Goal: Information Seeking & Learning: Learn about a topic

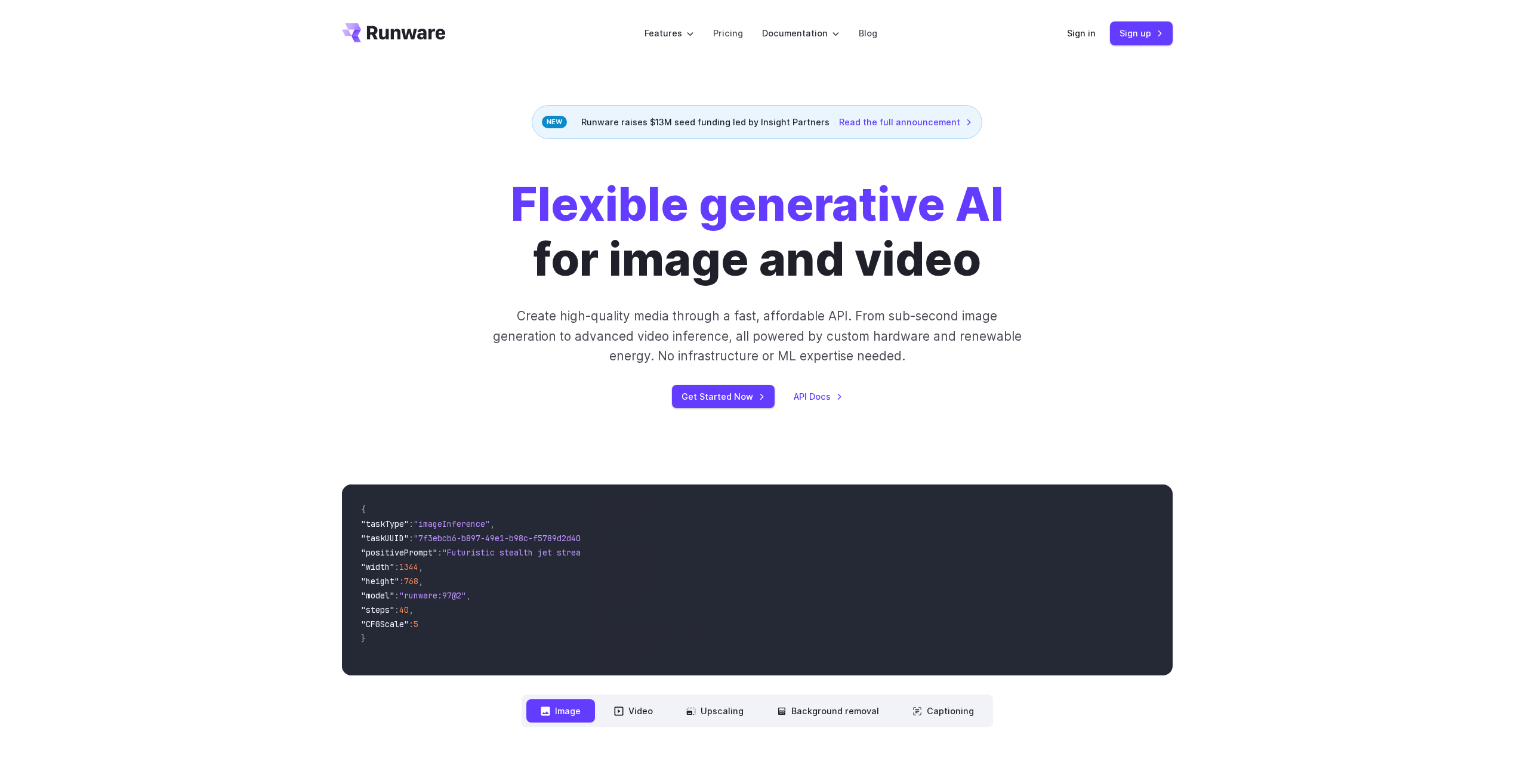
click at [230, 340] on div "Flexible generative AI for image and video Create high-quality media through a …" at bounding box center [757, 292] width 1514 height 307
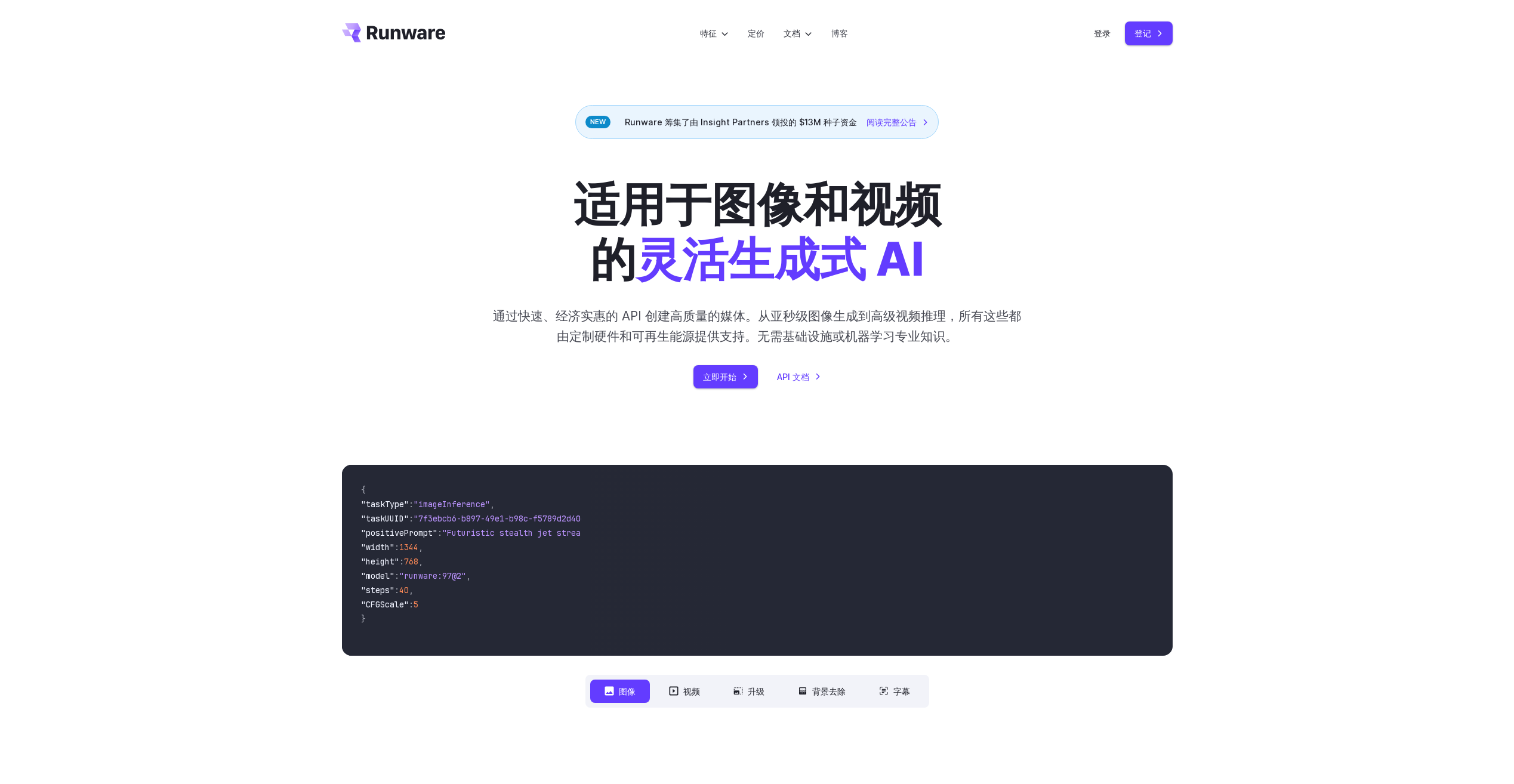
click at [1039, 235] on h1 "适用于图像和视频的 灵活生成式 AI" at bounding box center [757, 232] width 665 height 110
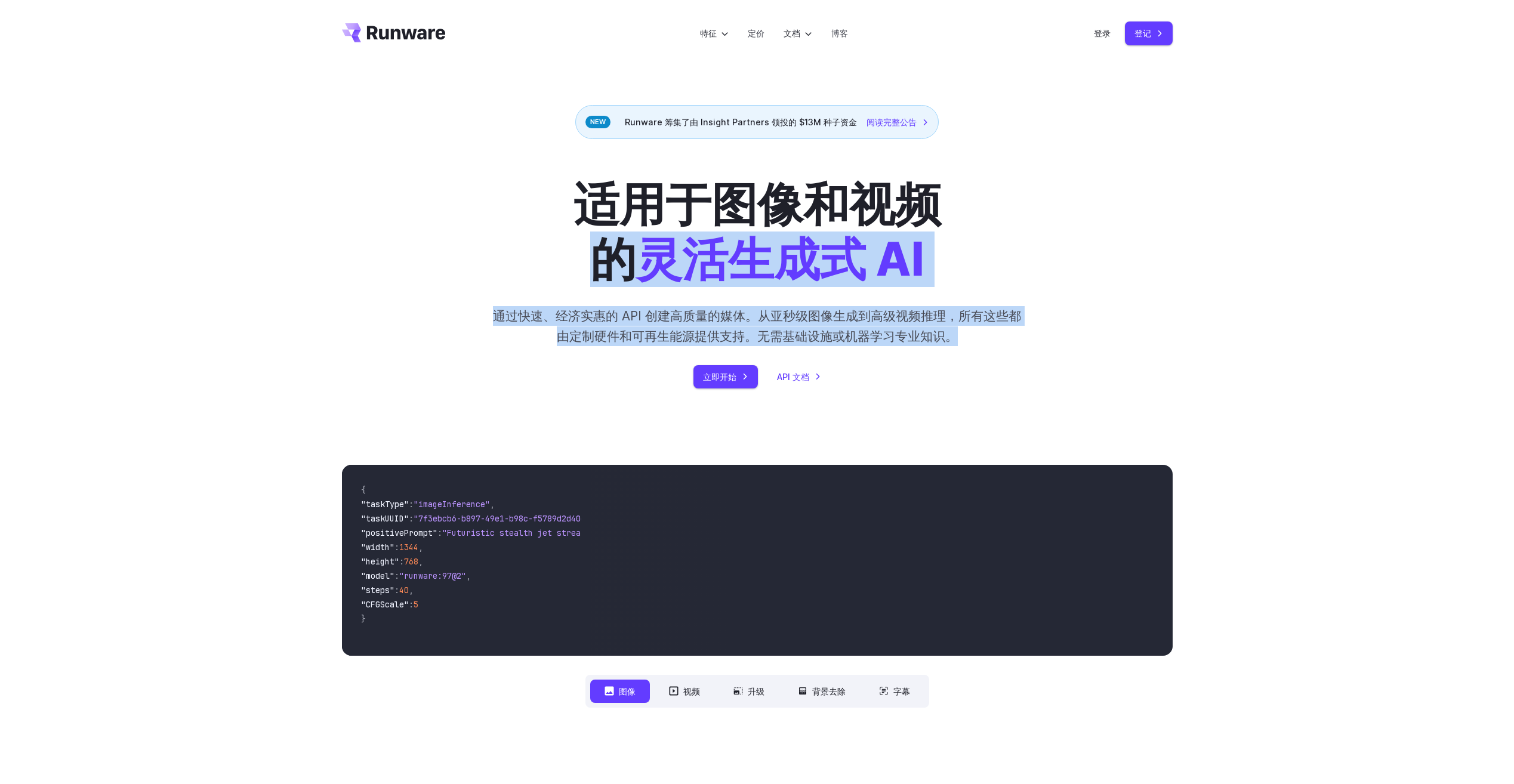
drag, startPoint x: 862, startPoint y: 339, endPoint x: 460, endPoint y: 307, distance: 403.3
click at [460, 307] on div "适用于图像和视频的 灵活生成式 AI 通过快速、经济实惠的 API 创建高质量的媒体。从亚秒级图像生成到高级视频推理，所有这些都由定制硬件和可再生能源提供支持…" at bounding box center [757, 283] width 665 height 211
click at [454, 321] on div "适用于图像和视频的 灵活生成式 AI 通过快速、经济实惠的 API 创建高质量的媒体。从亚秒级图像生成到高级视频推理，所有这些都由定制硬件和可再生能源提供支持…" at bounding box center [757, 283] width 665 height 211
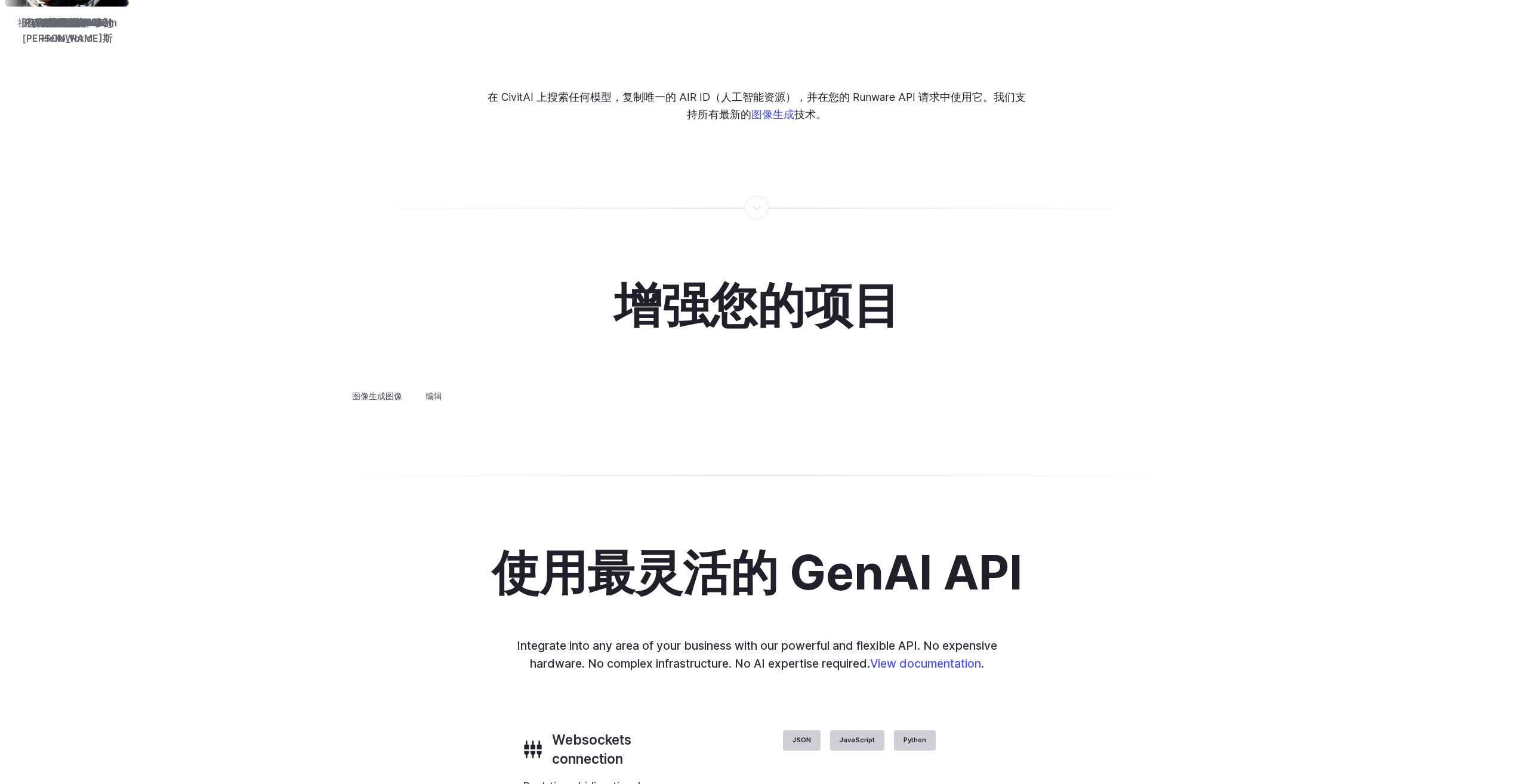
scroll to position [2227, 0]
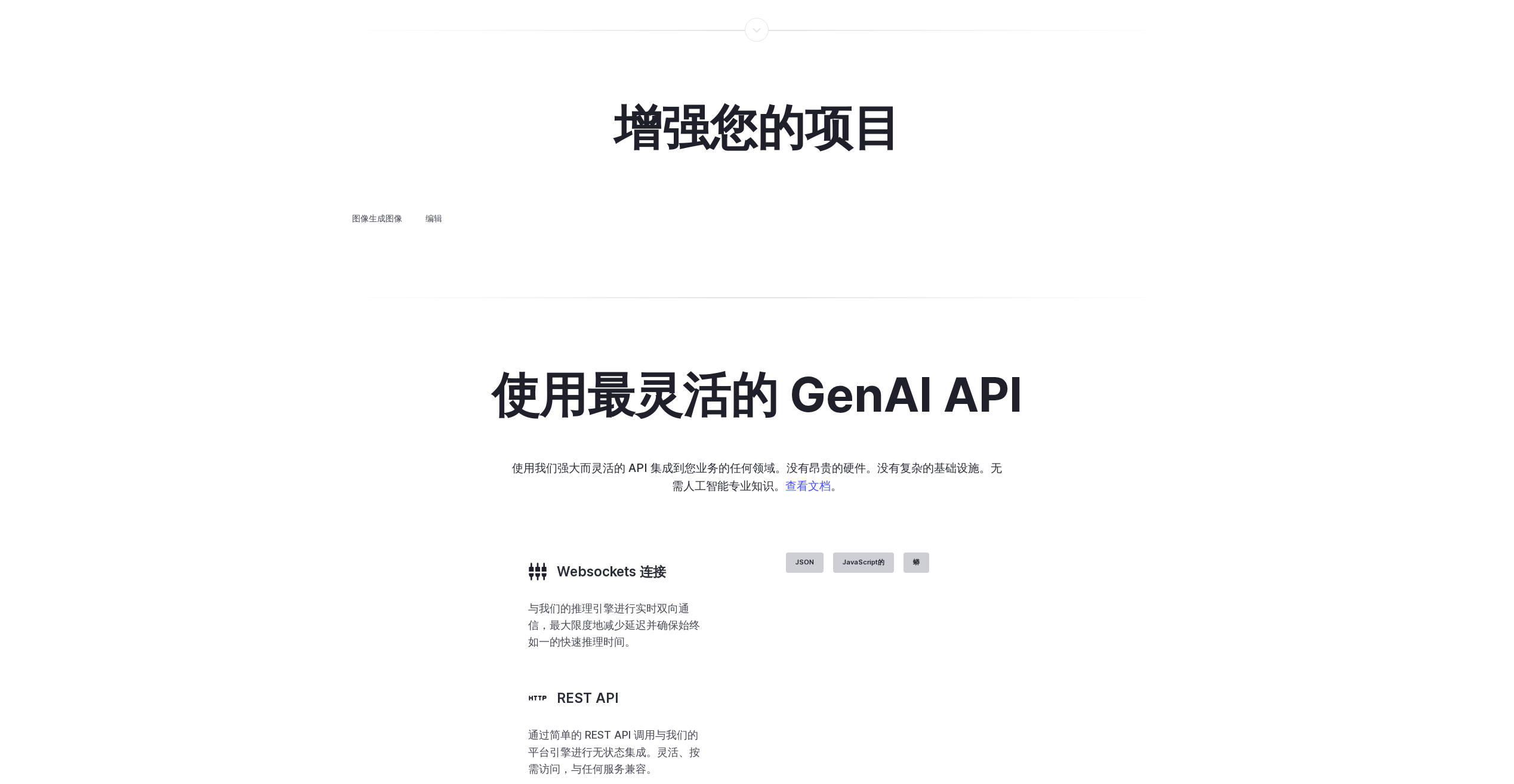
click at [0, 0] on details "概念设计 快速构思和完善新概念，从角色设计到徽标等。" at bounding box center [0, 0] width 0 height 0
click at [0, 0] on summary "概念设计" at bounding box center [0, 0] width 0 height 0
click at [0, 0] on summary "创意造型" at bounding box center [0, 0] width 0 height 0
click at [0, 0] on summary "建筑" at bounding box center [0, 0] width 0 height 0
drag, startPoint x: 511, startPoint y: 419, endPoint x: 505, endPoint y: 451, distance: 32.6
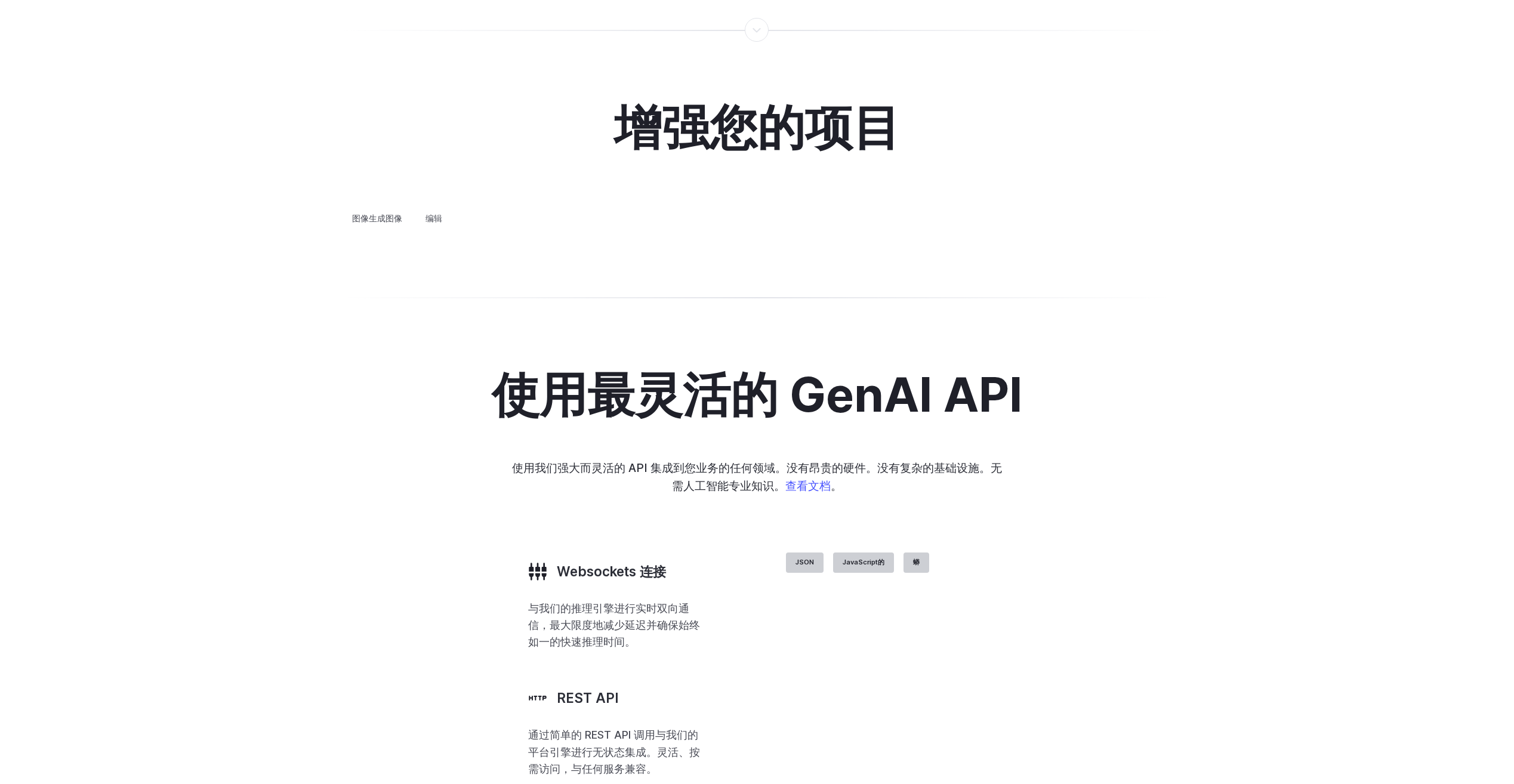
click at [0, 0] on summary "产品设计" at bounding box center [0, 0] width 0 height 0
click at [0, 0] on summary "个性化资产" at bounding box center [0, 0] width 0 height 0
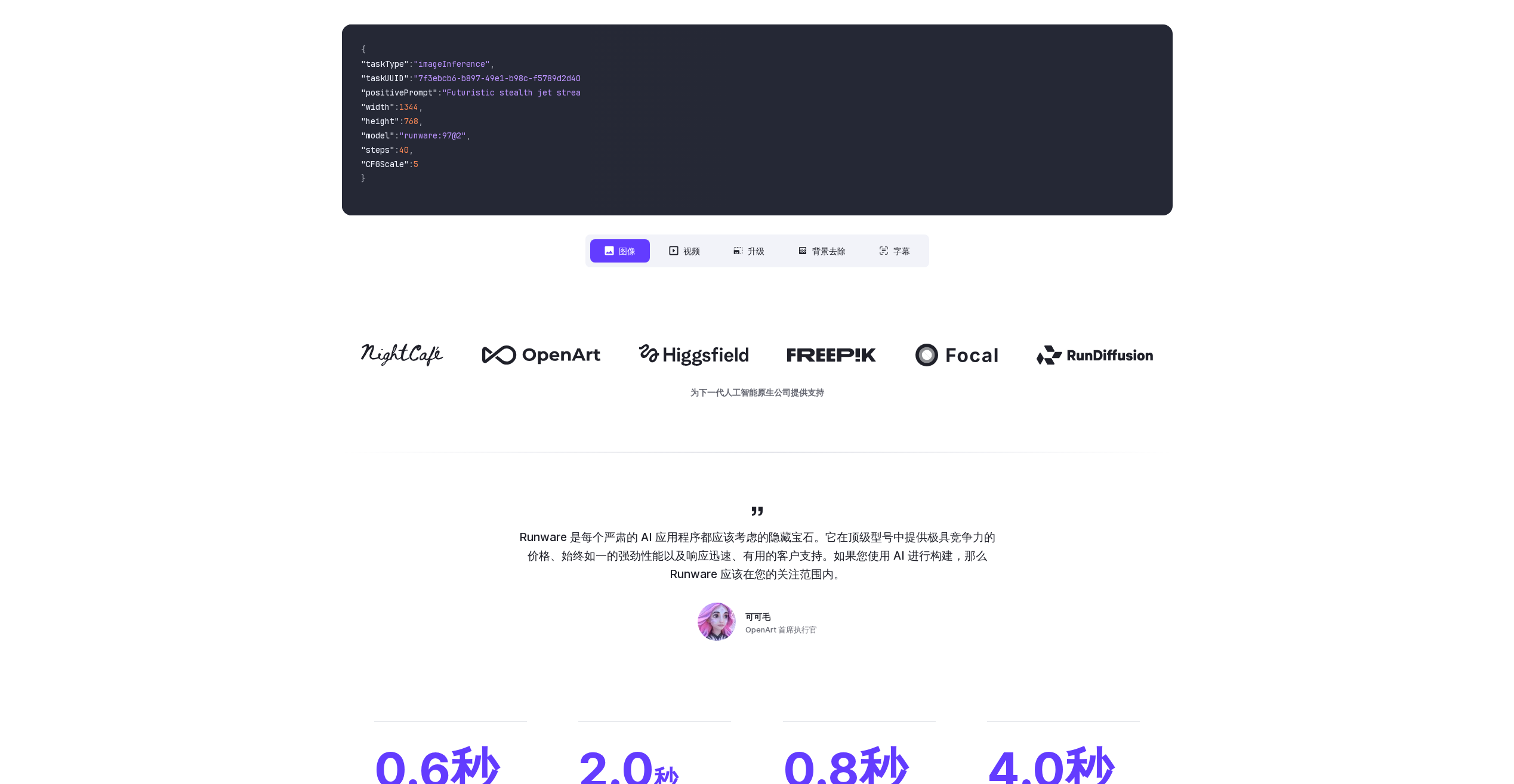
scroll to position [0, 0]
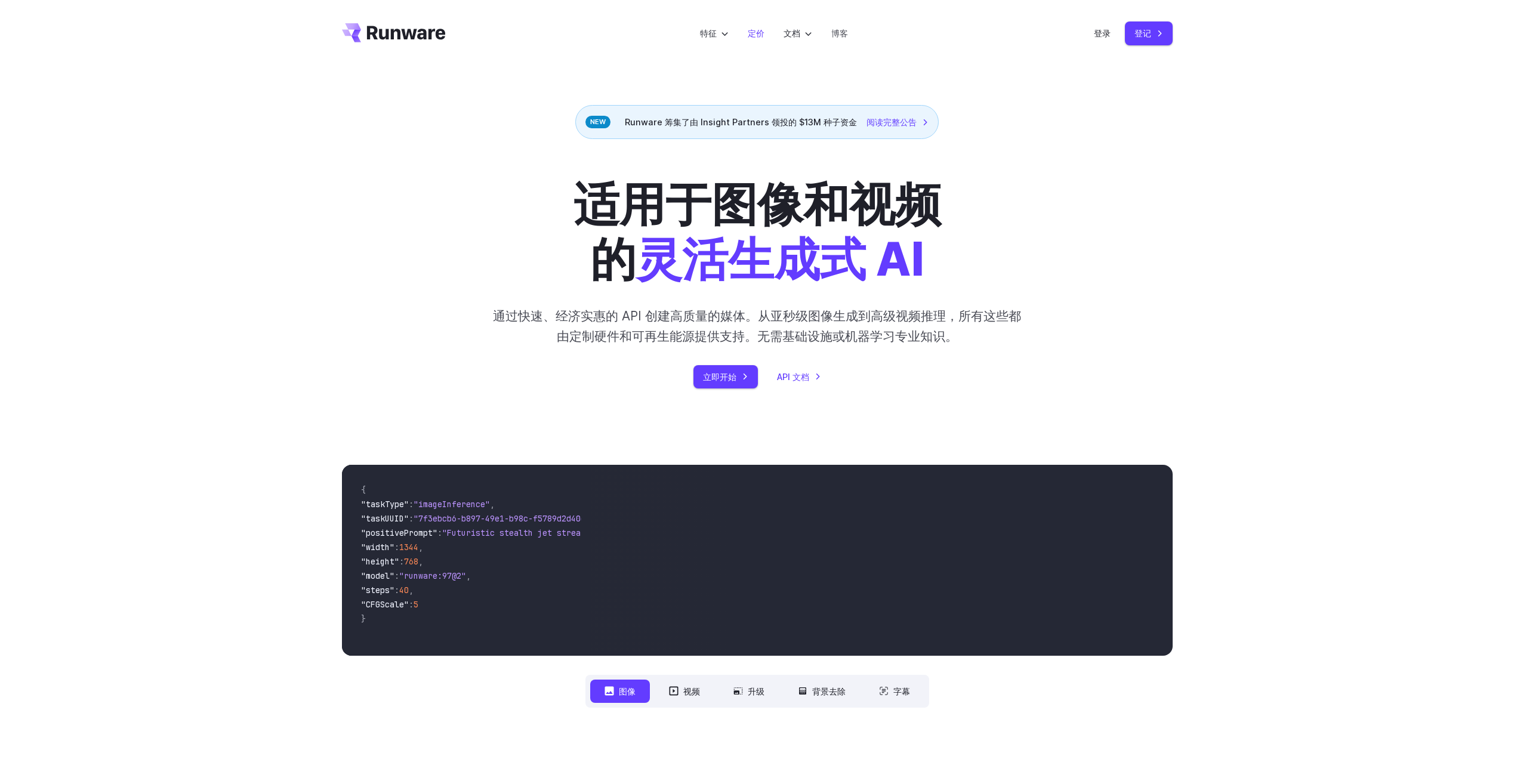
click at [756, 29] on link "定价" at bounding box center [756, 33] width 17 height 14
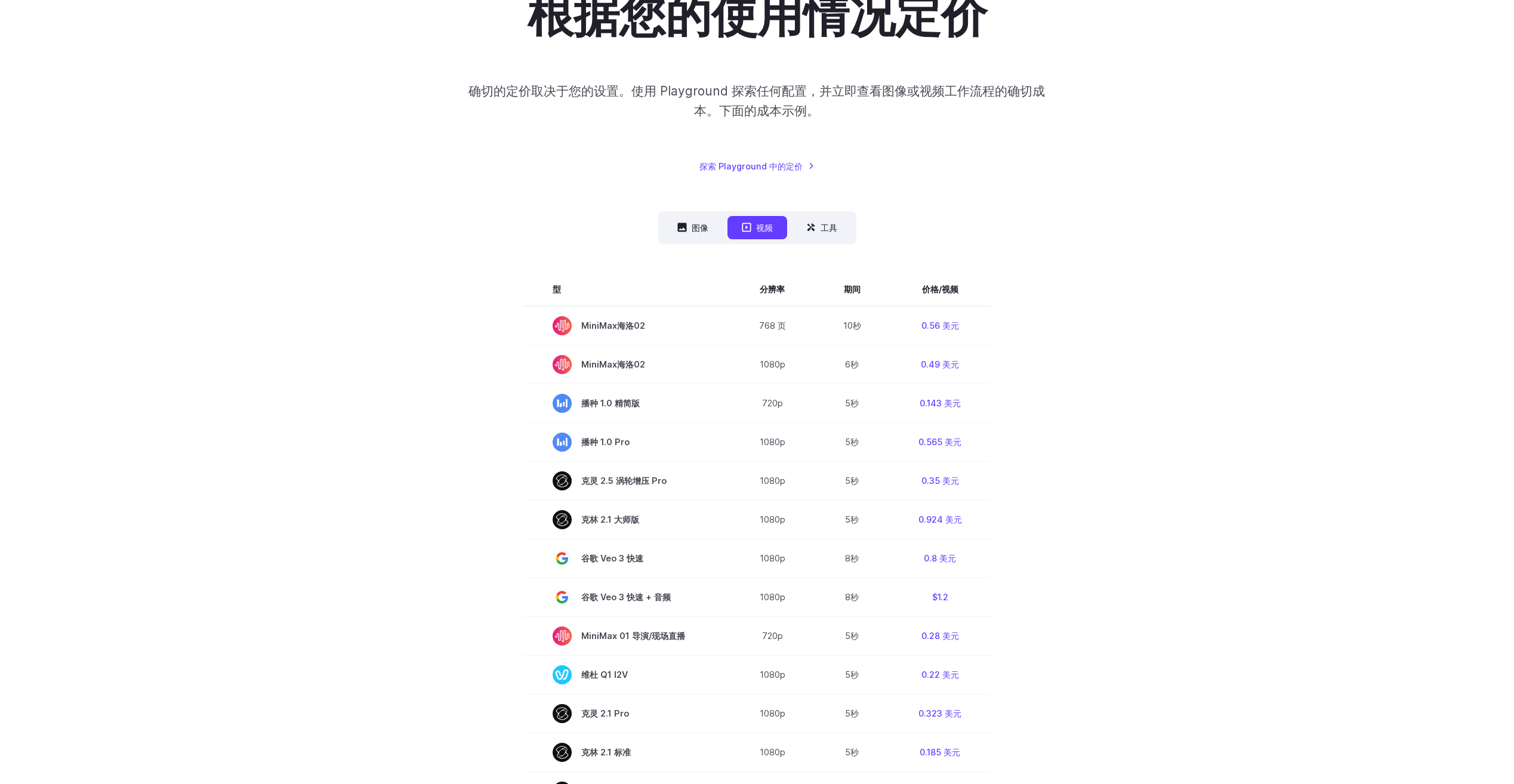
scroll to position [159, 0]
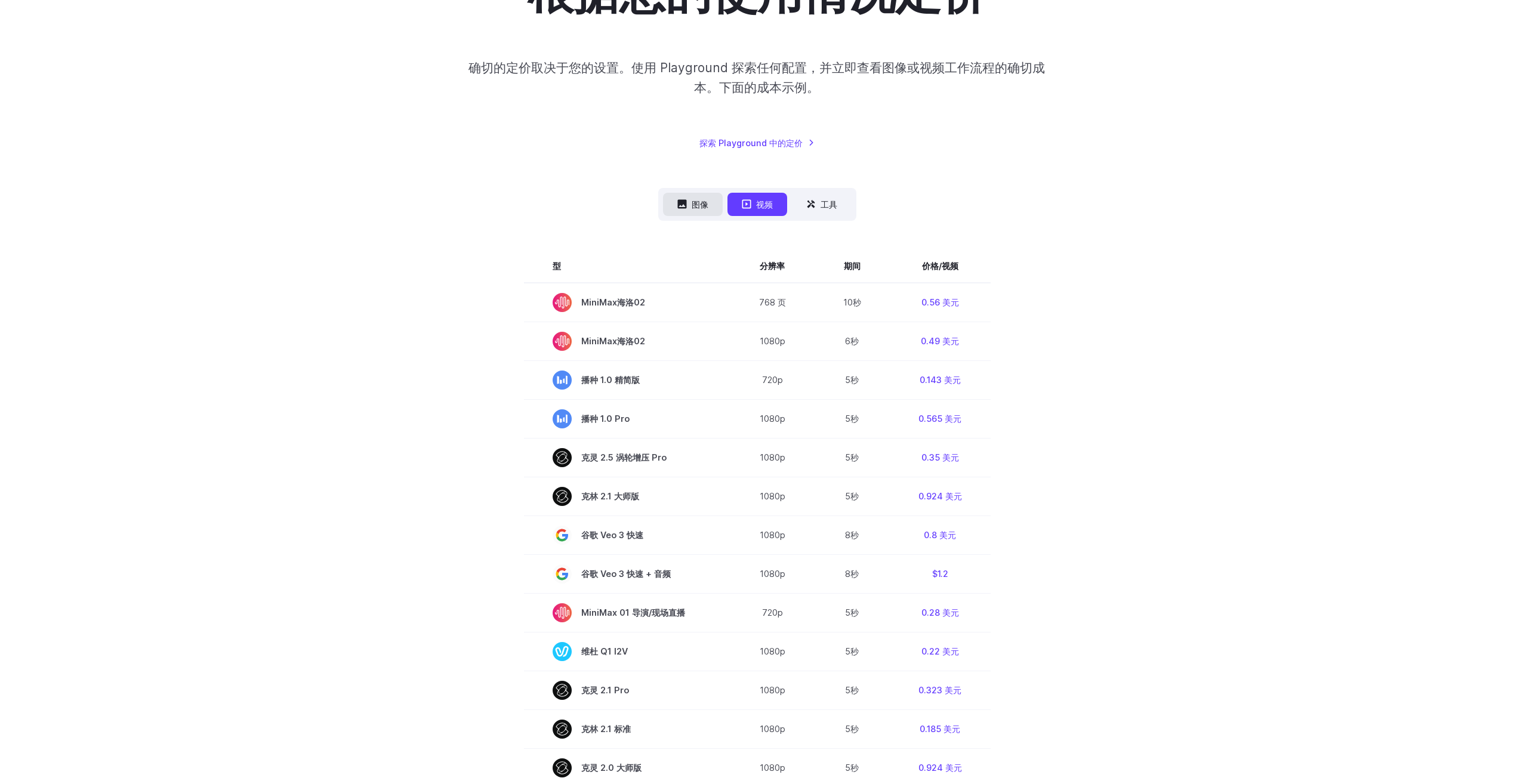
click at [702, 206] on font "图像" at bounding box center [700, 204] width 17 height 14
click at [699, 208] on font "图像" at bounding box center [700, 204] width 17 height 14
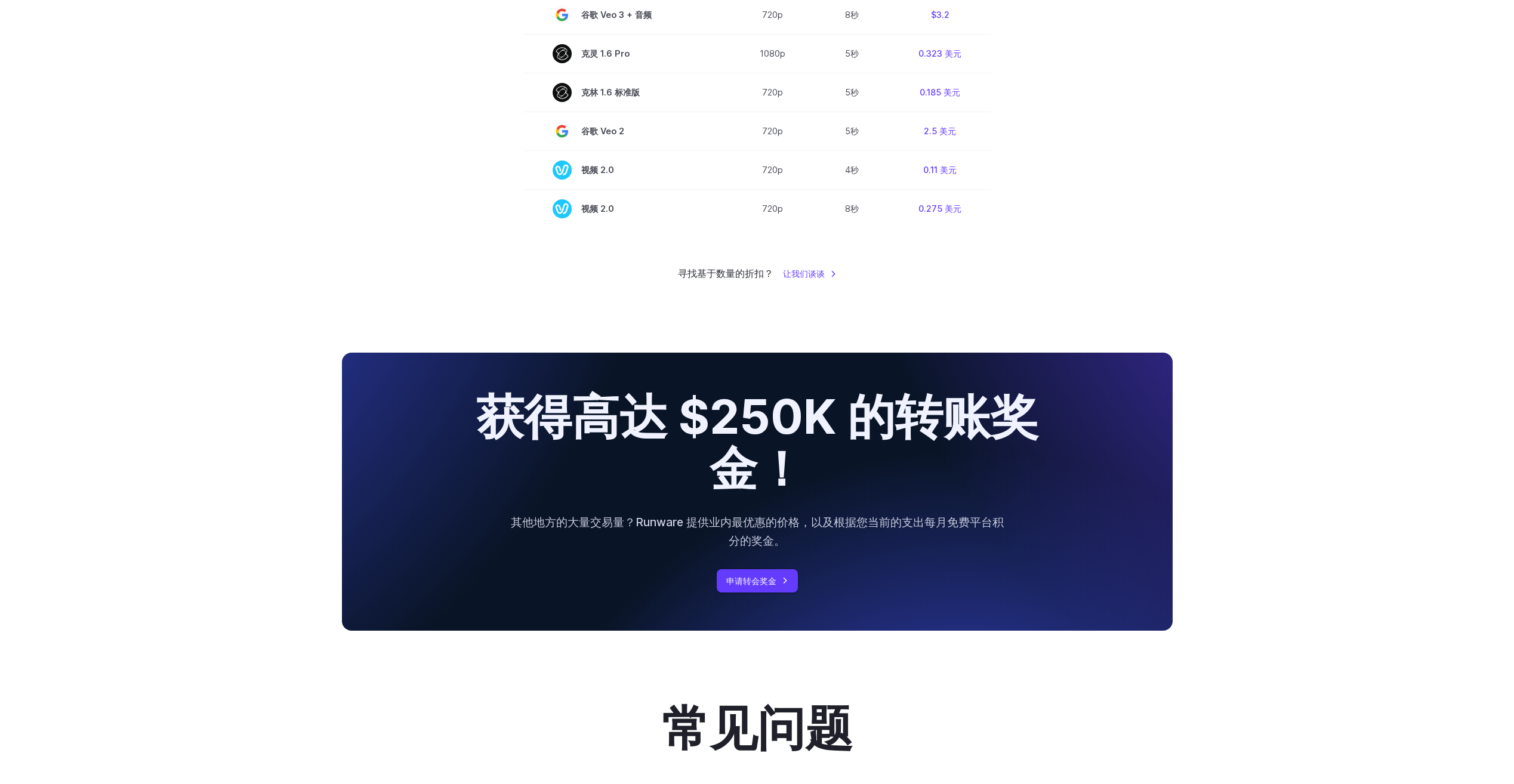
scroll to position [1114, 0]
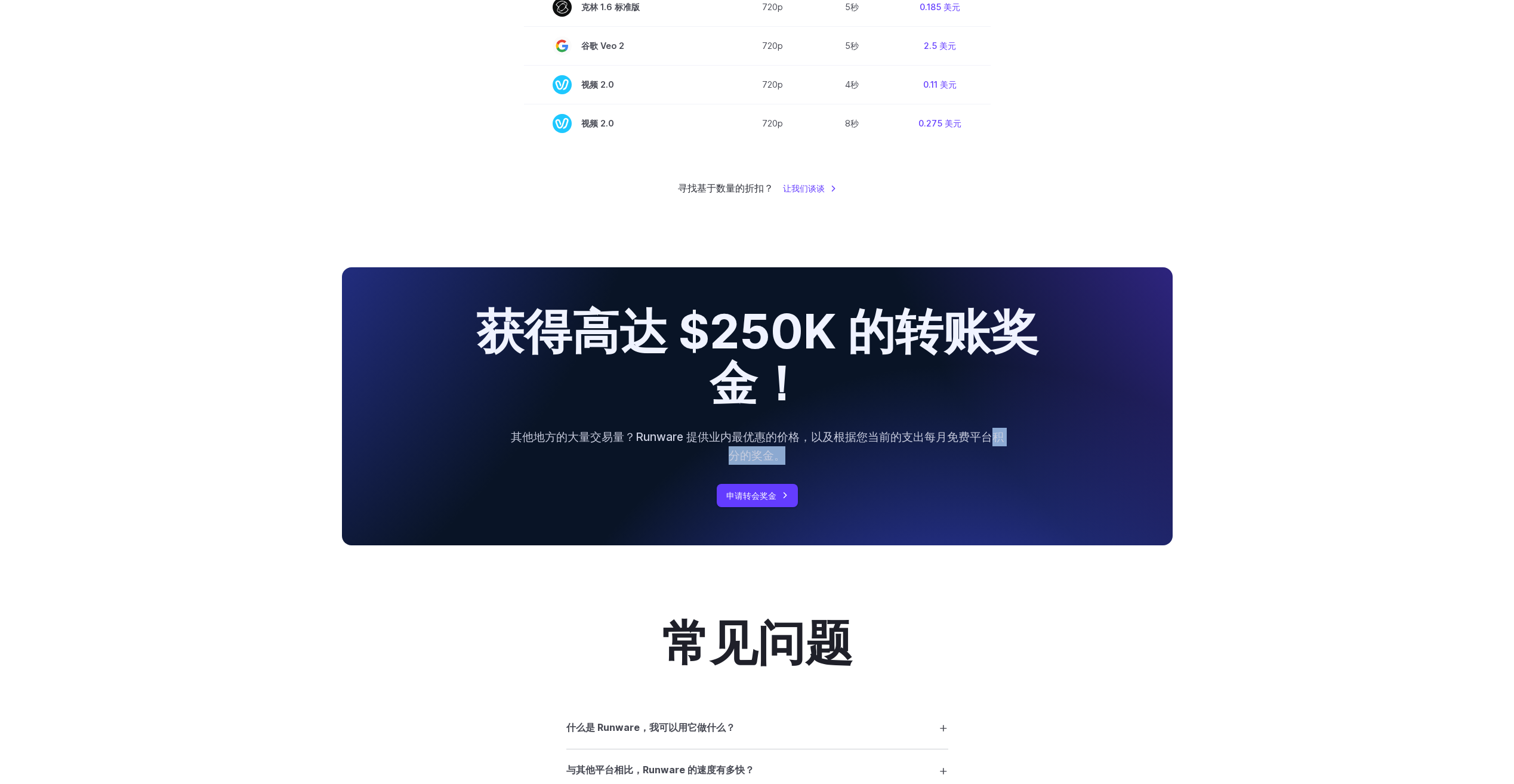
drag, startPoint x: 723, startPoint y: 454, endPoint x: 844, endPoint y: 461, distance: 121.2
click at [842, 460] on p "其他地方的大量交易量？Runware 提供业内最优惠的价格，以及根据您当前的支出每月免费平台积分的奖金。" at bounding box center [757, 446] width 496 height 36
drag, startPoint x: 628, startPoint y: 442, endPoint x: 806, endPoint y: 456, distance: 178.5
click at [806, 456] on p "其他地方的大量交易量？Runware 提供业内最优惠的价格，以及根据您当前的支出每月免费平台积分的奖金。" at bounding box center [757, 446] width 496 height 36
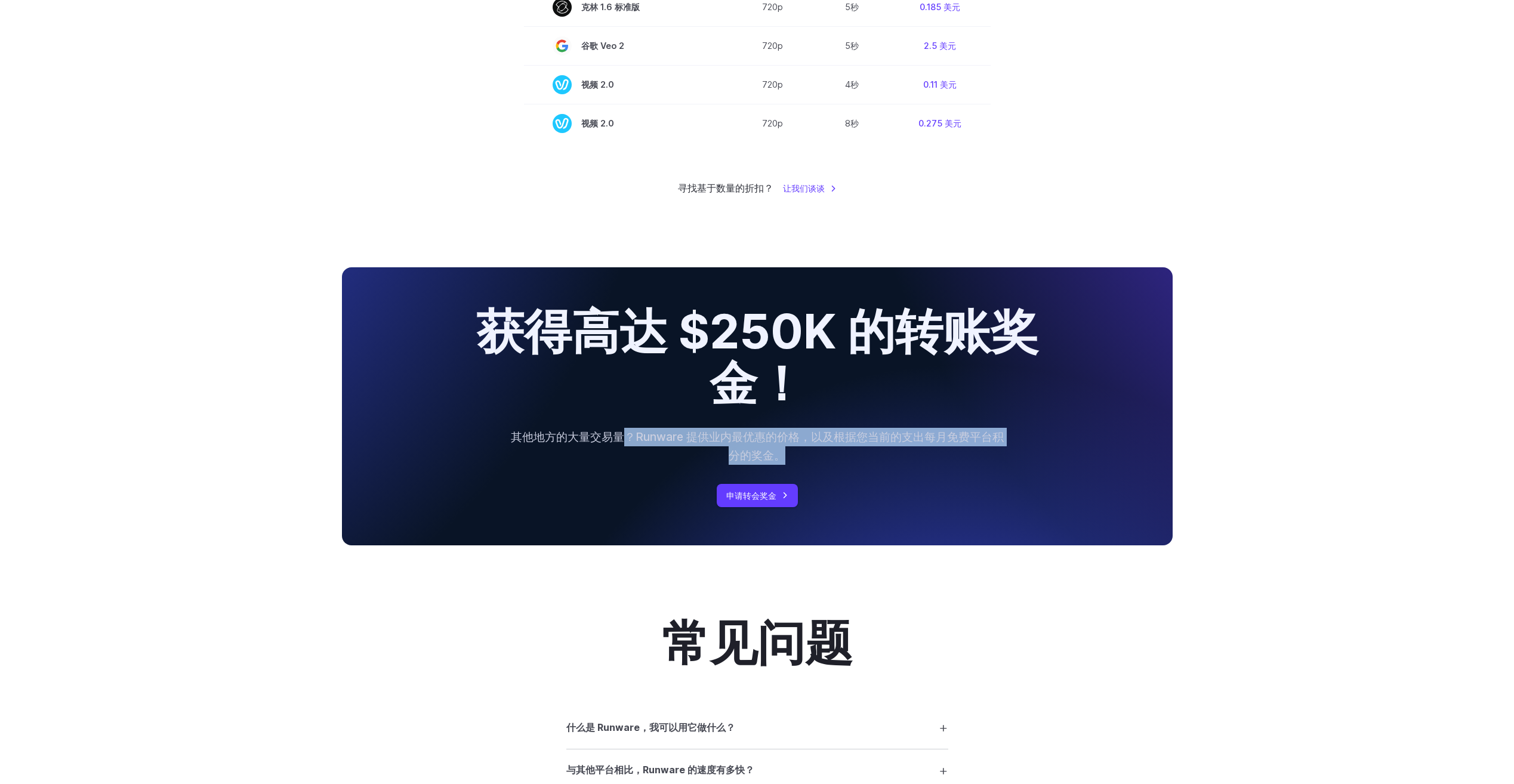
click at [1002, 539] on div "获得高达 $250K 的转账奖金！ 其他地方的大量交易量？Runware 提供业内最优惠的价格，以及根据您当前的支出每月免费平台积分的奖金。 申请转会奖金" at bounding box center [757, 406] width 830 height 277
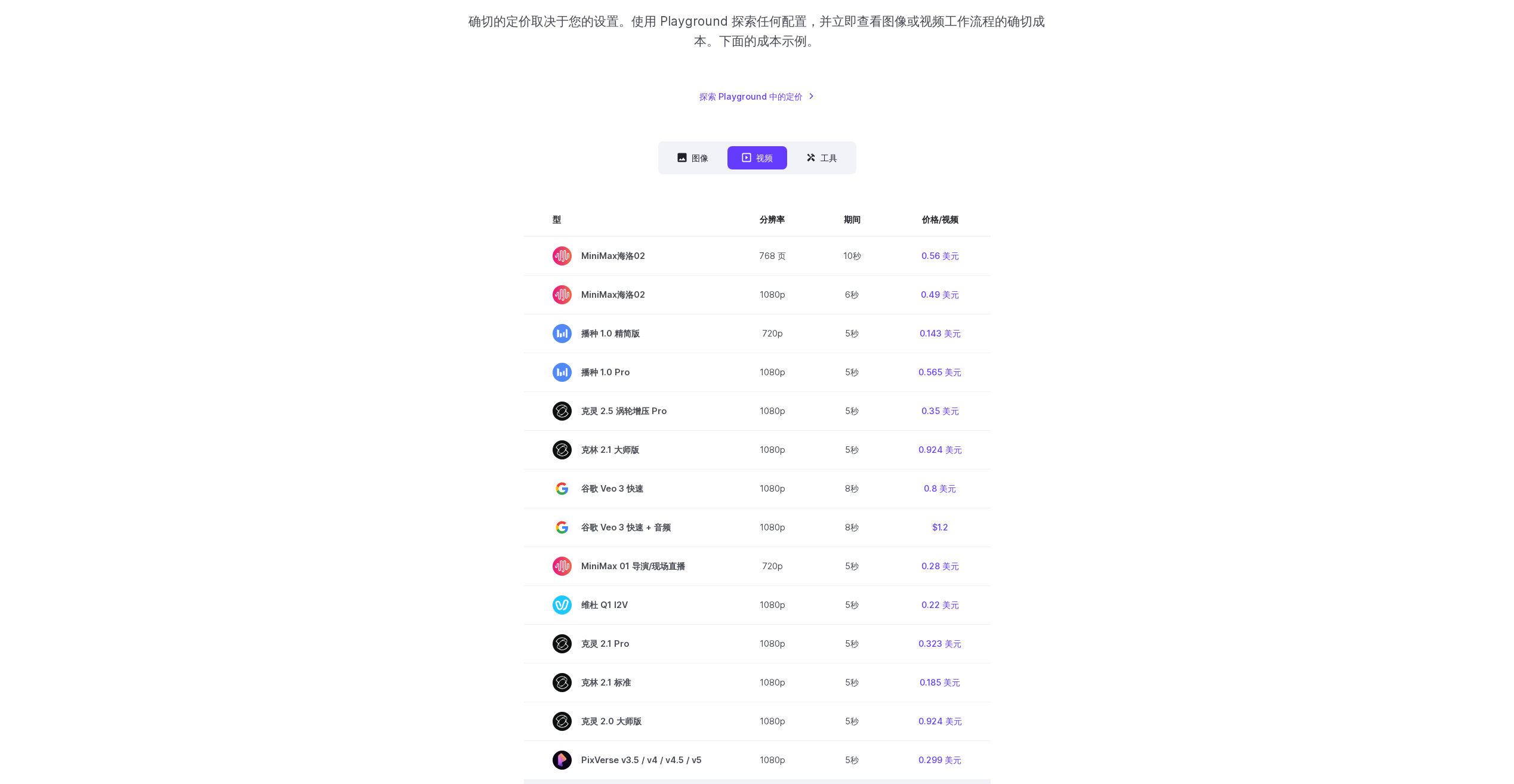
scroll to position [159, 0]
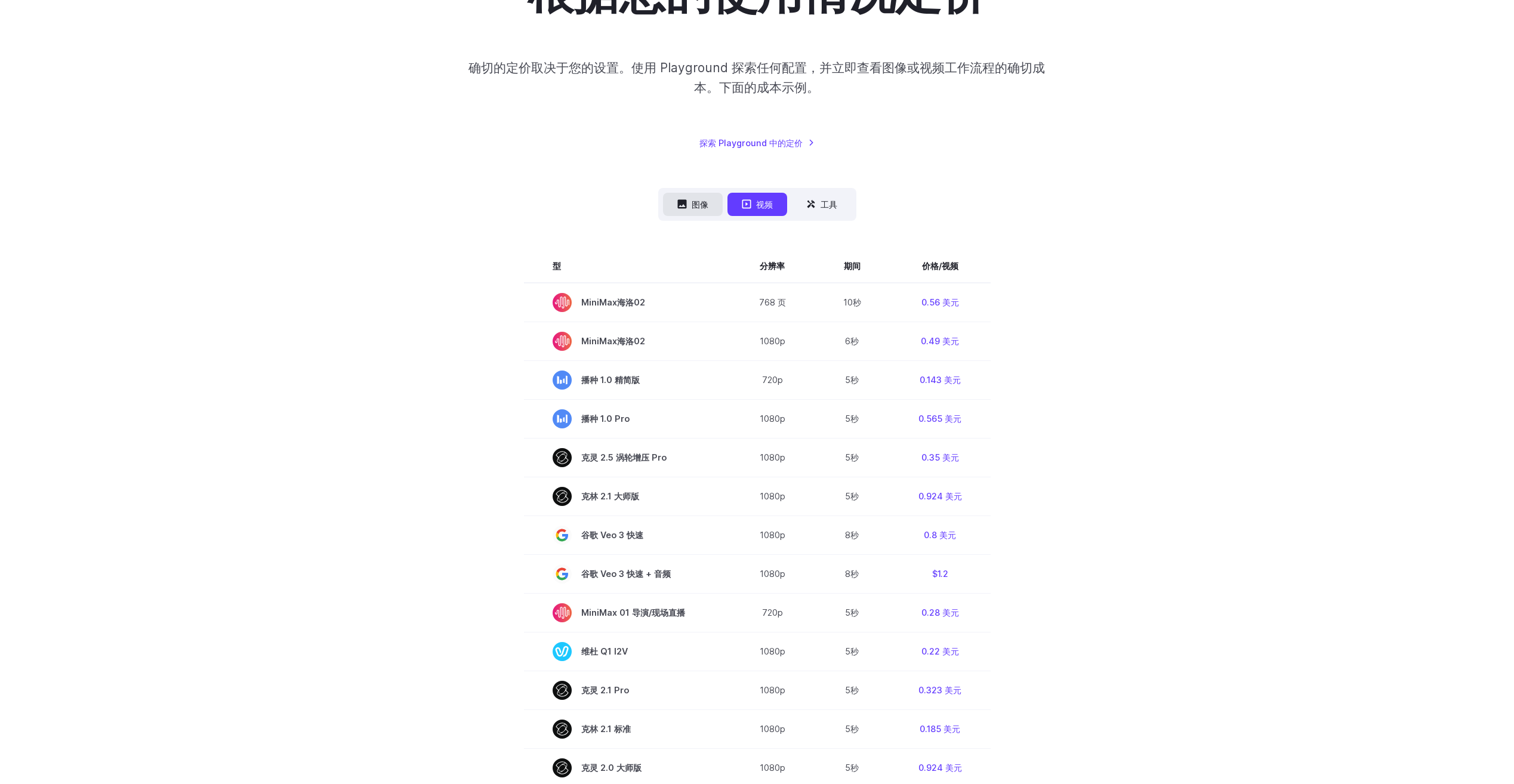
click at [687, 205] on button "图像" at bounding box center [693, 204] width 60 height 23
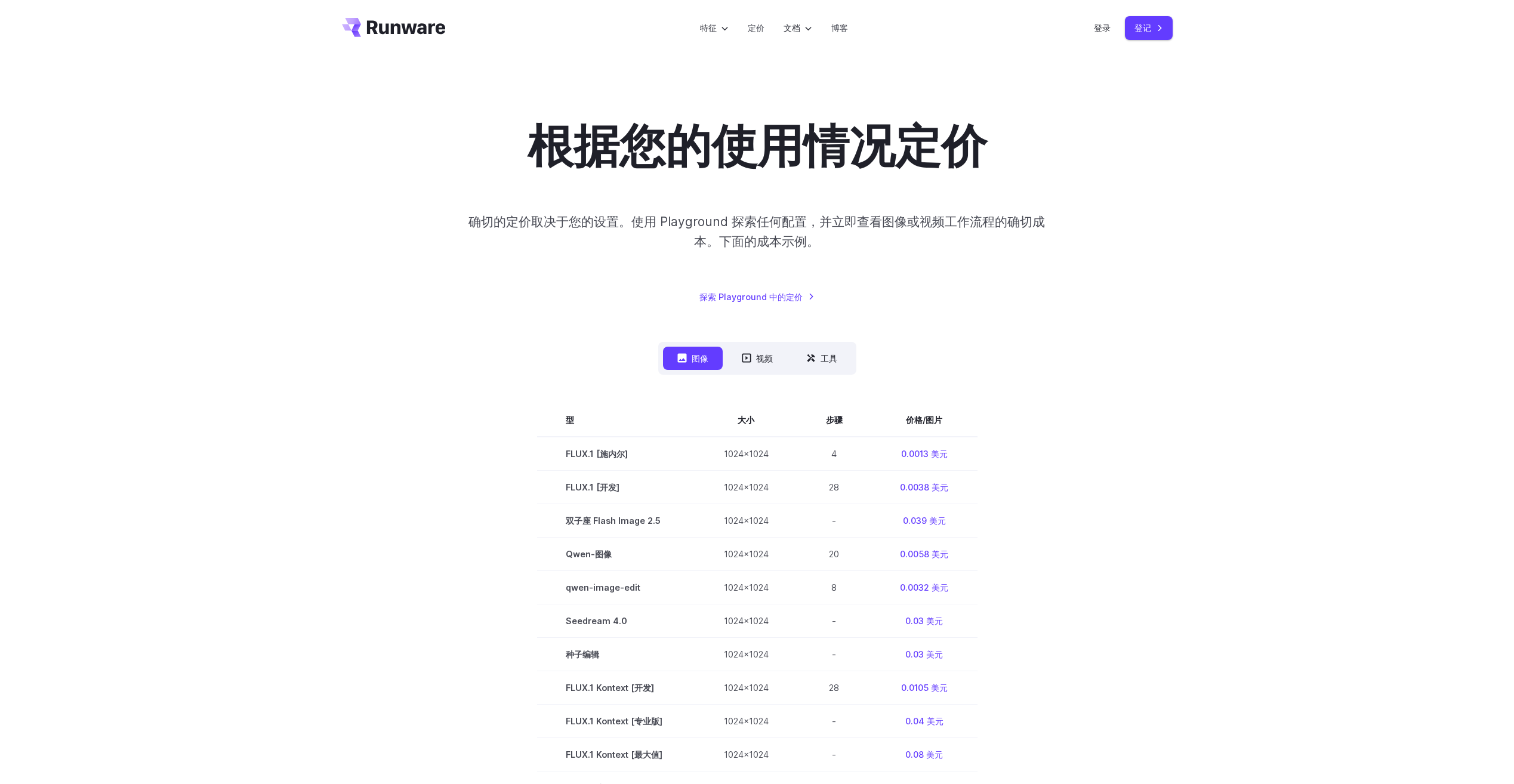
scroll to position [0, 0]
